Goal: Transaction & Acquisition: Purchase product/service

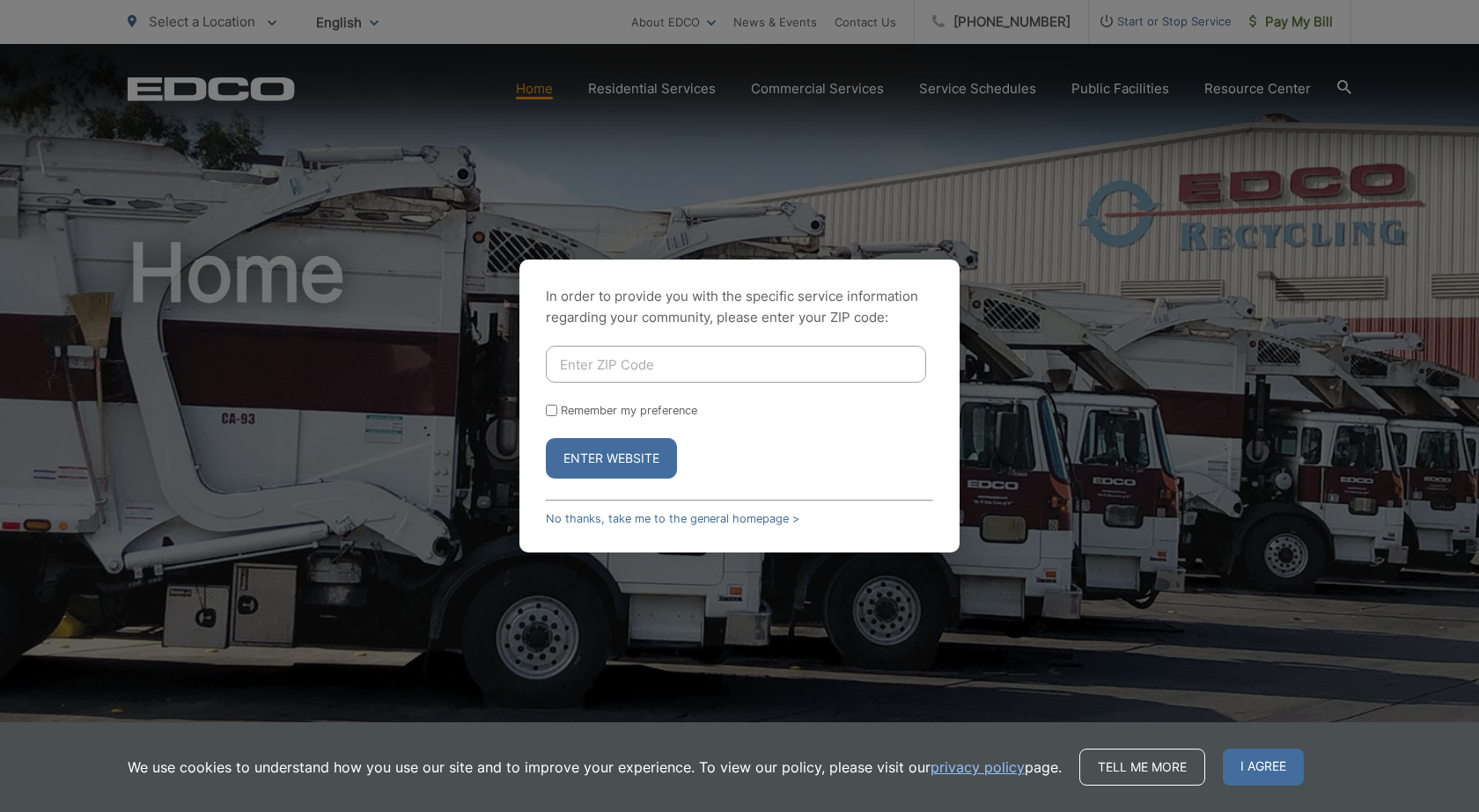
click at [784, 364] on input "Enter ZIP Code" at bounding box center [736, 364] width 380 height 37
type input "92082"
click at [546, 438] on button "Enter Website" at bounding box center [611, 458] width 131 height 41
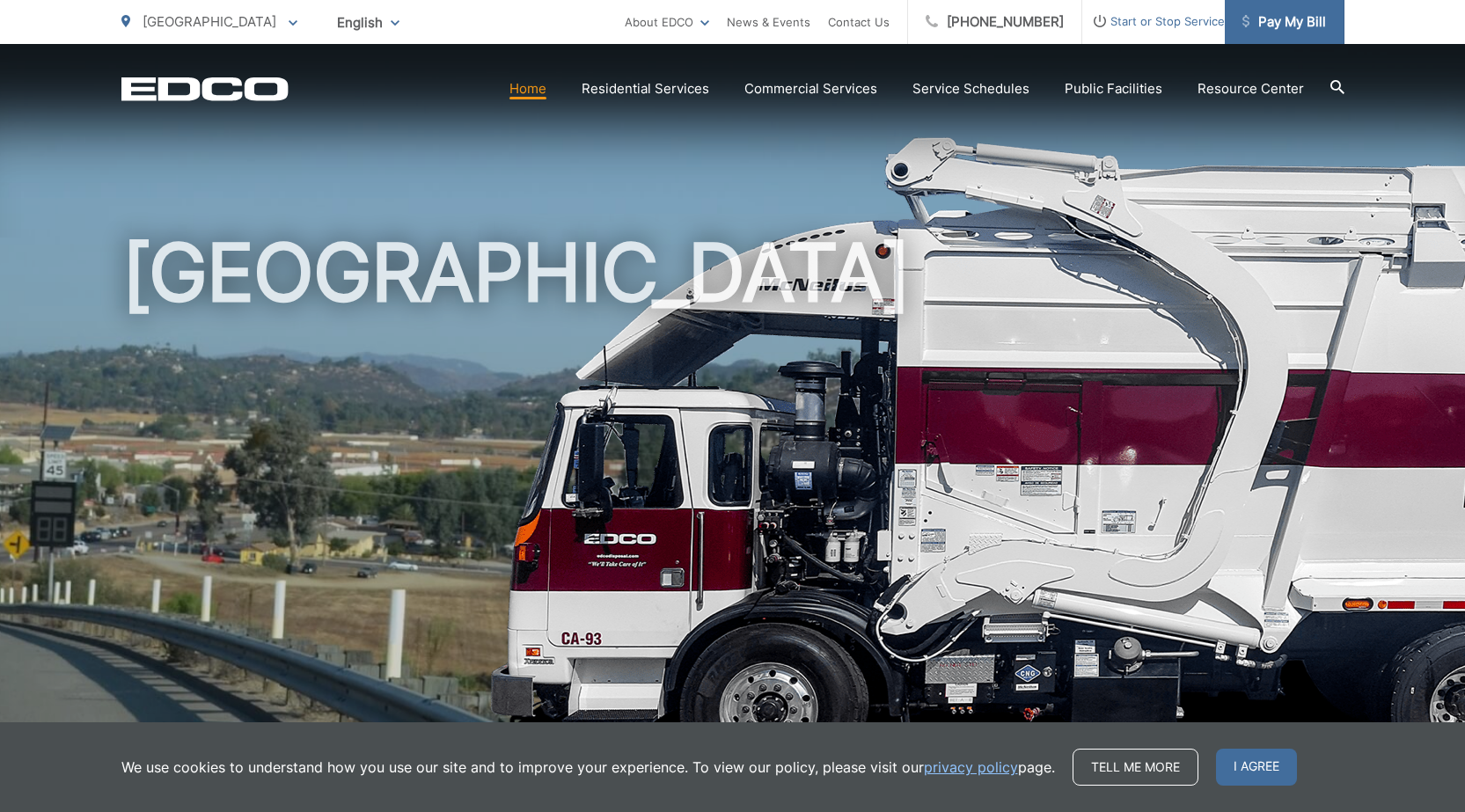
click at [1260, 21] on span "Pay My Bill" at bounding box center [1285, 22] width 84 height 21
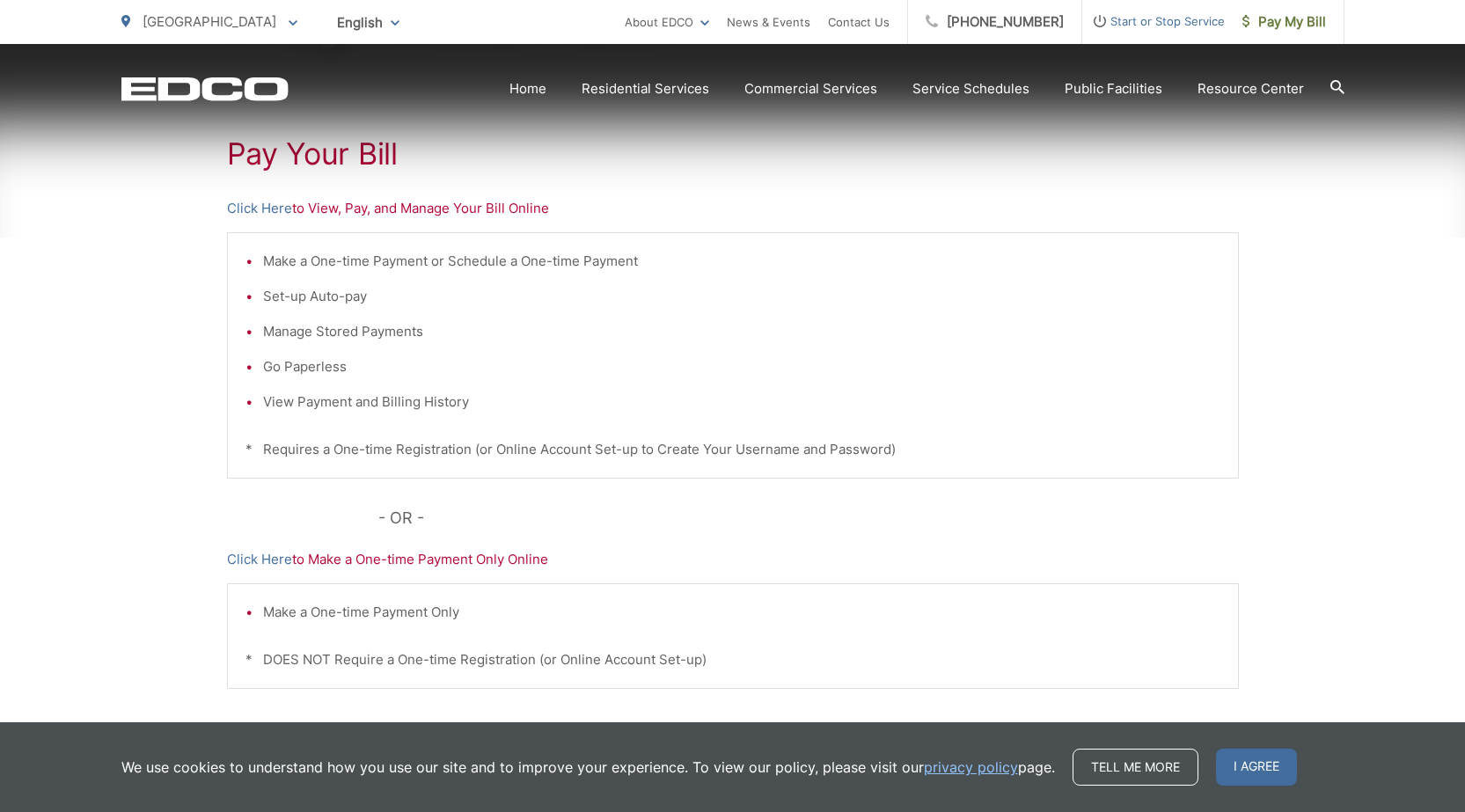
scroll to position [352, 0]
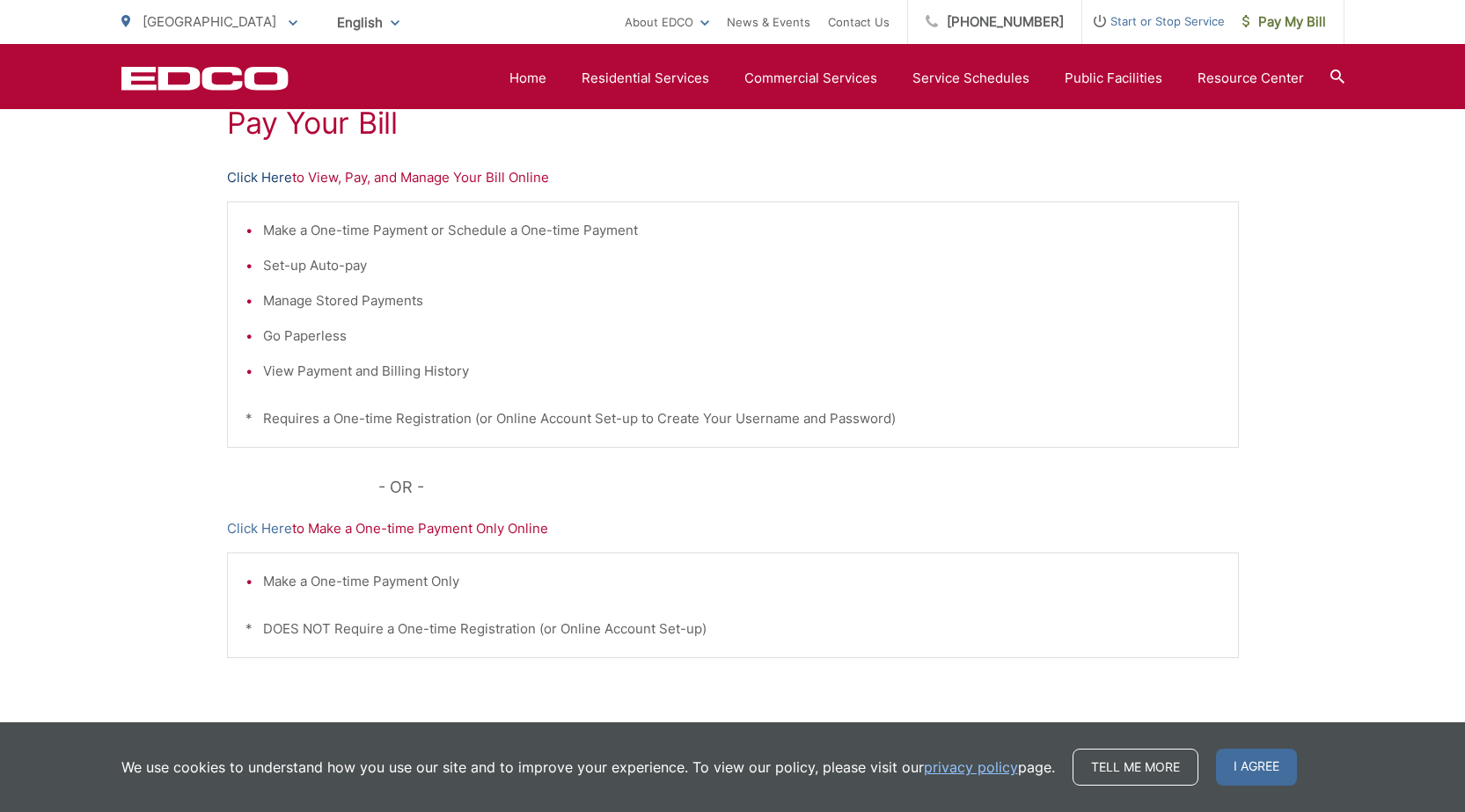
click at [259, 173] on link "Click Here" at bounding box center [260, 177] width 65 height 21
click at [268, 177] on link "Click Here" at bounding box center [260, 177] width 65 height 21
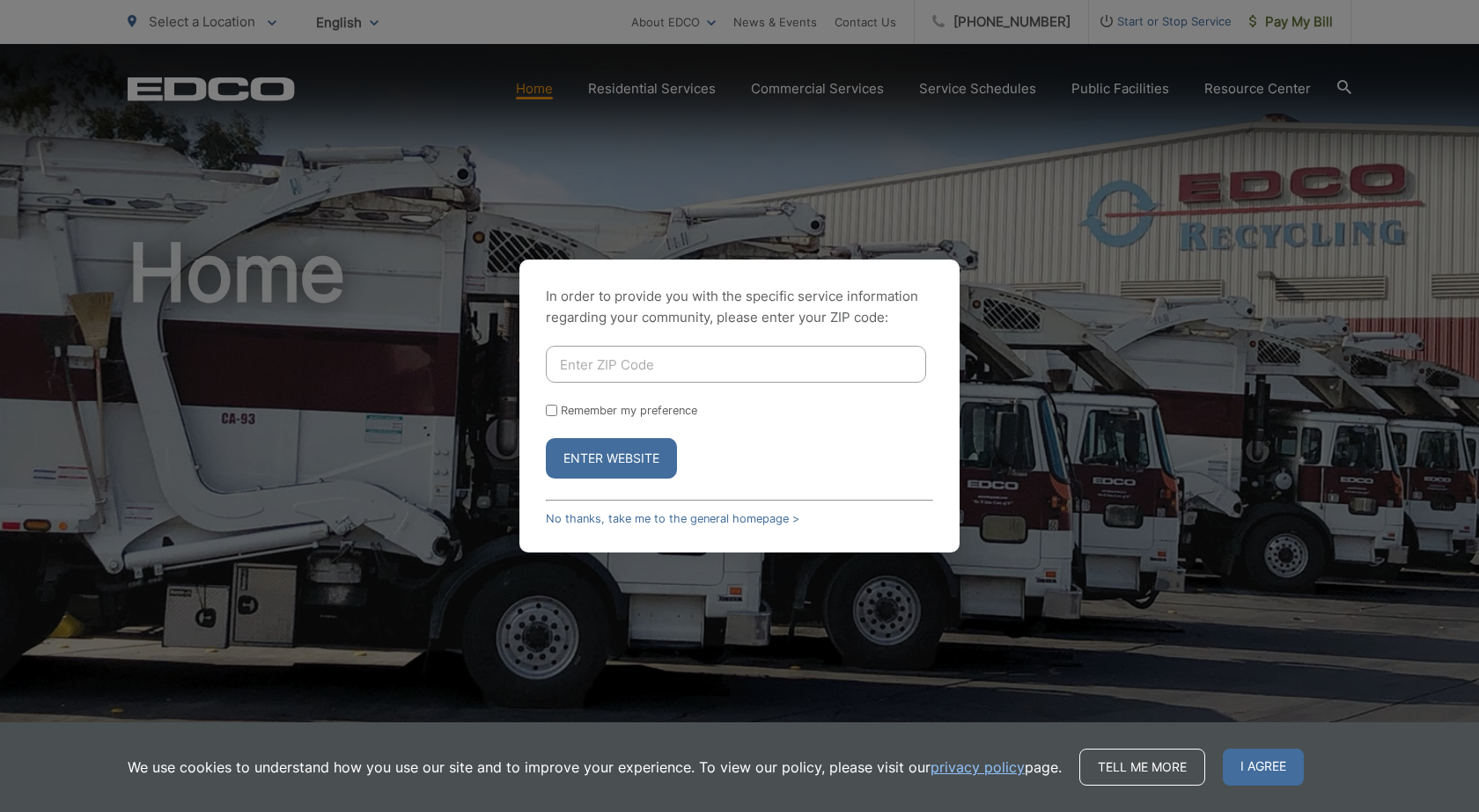
click at [658, 361] on input "Enter ZIP Code" at bounding box center [736, 364] width 380 height 37
type input "92082"
click at [546, 438] on button "Enter Website" at bounding box center [611, 458] width 131 height 41
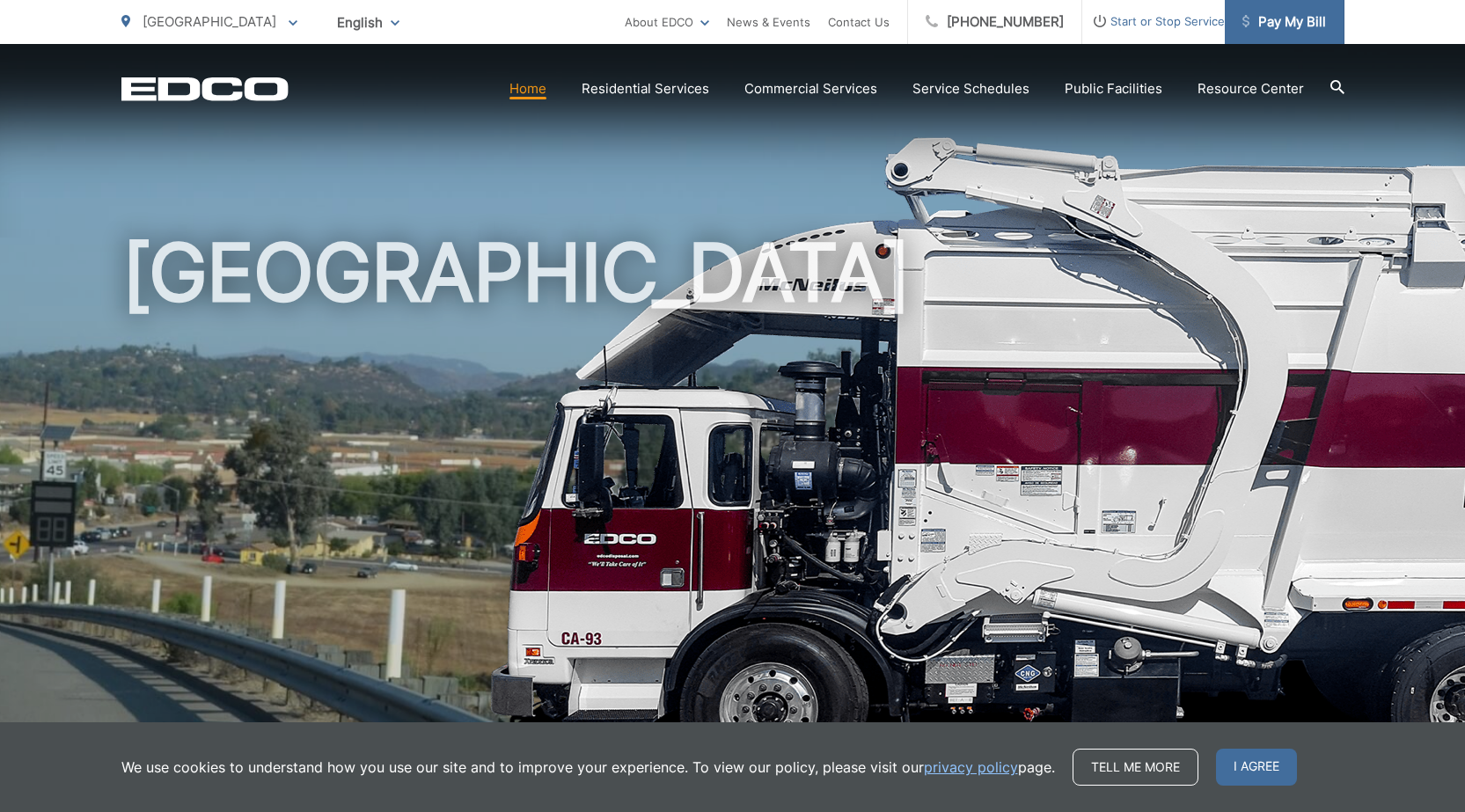
click at [1303, 32] on span "Pay My Bill" at bounding box center [1285, 22] width 84 height 21
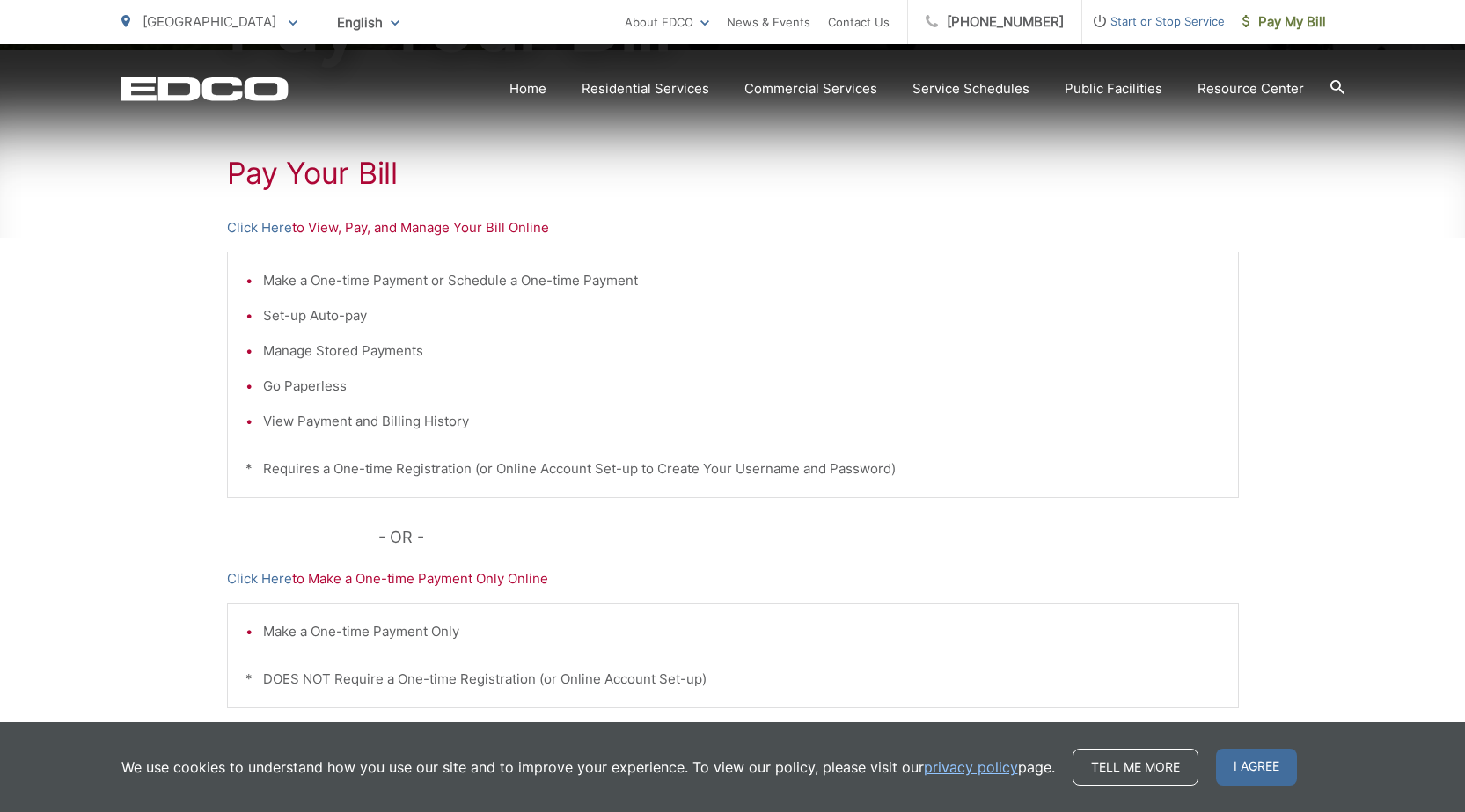
scroll to position [352, 0]
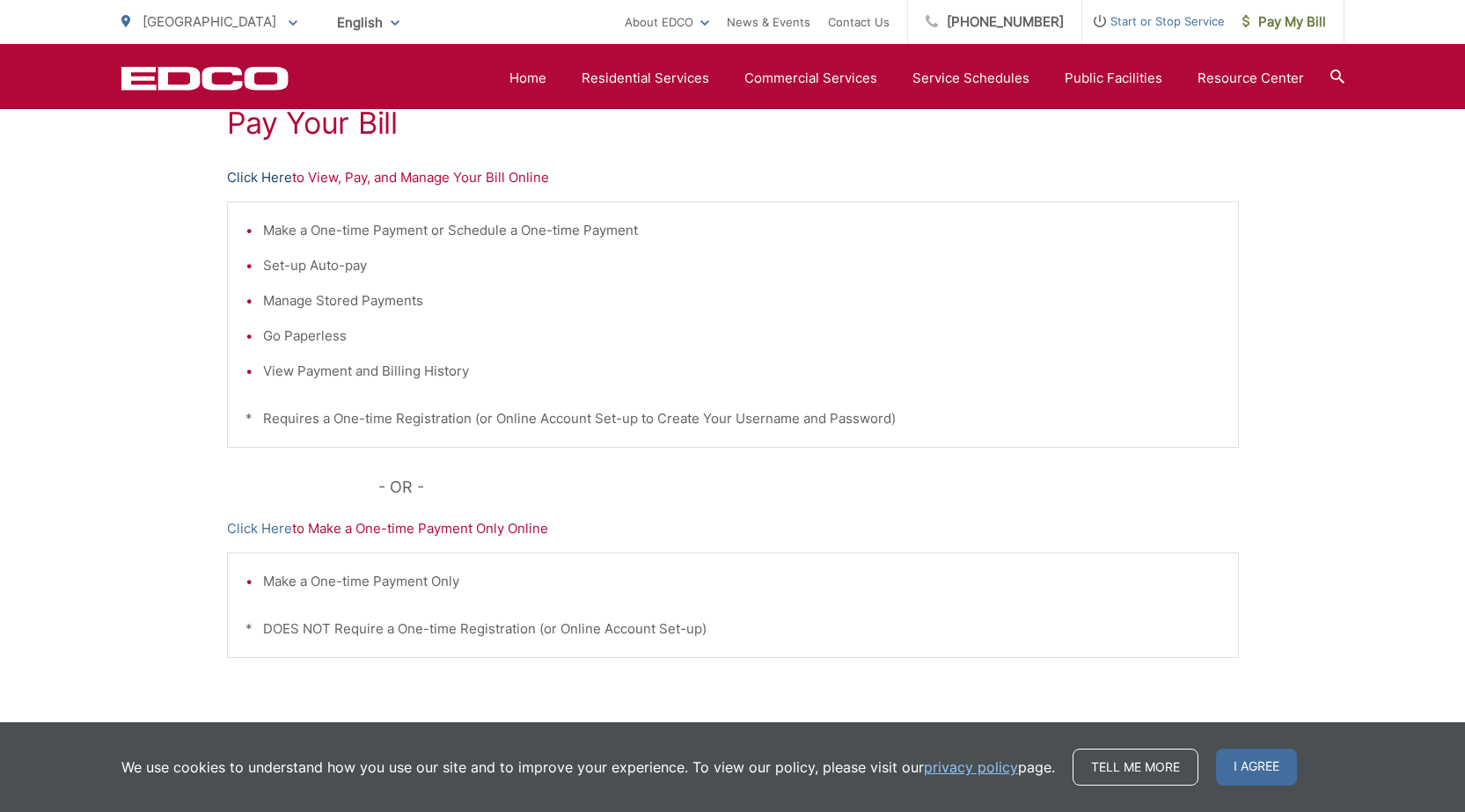
click at [260, 181] on link "Click Here" at bounding box center [260, 177] width 65 height 21
click at [243, 179] on link "Click Here" at bounding box center [260, 177] width 65 height 21
